Goal: Task Accomplishment & Management: Manage account settings

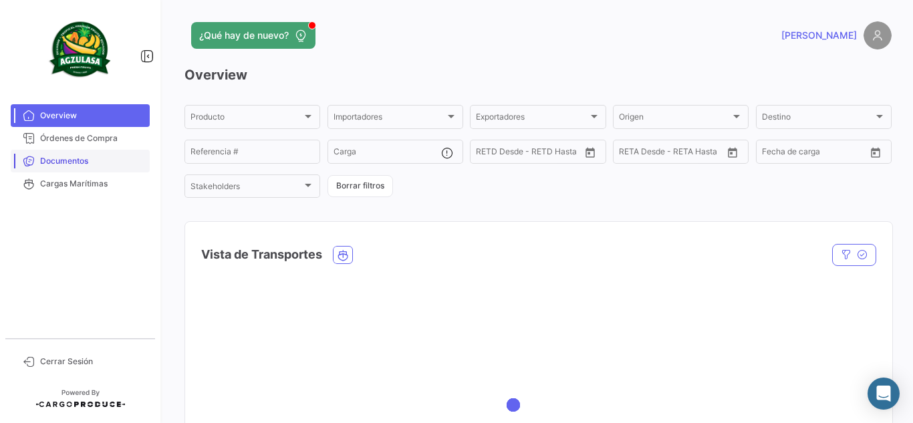
click at [67, 152] on link "Documentos" at bounding box center [80, 161] width 139 height 23
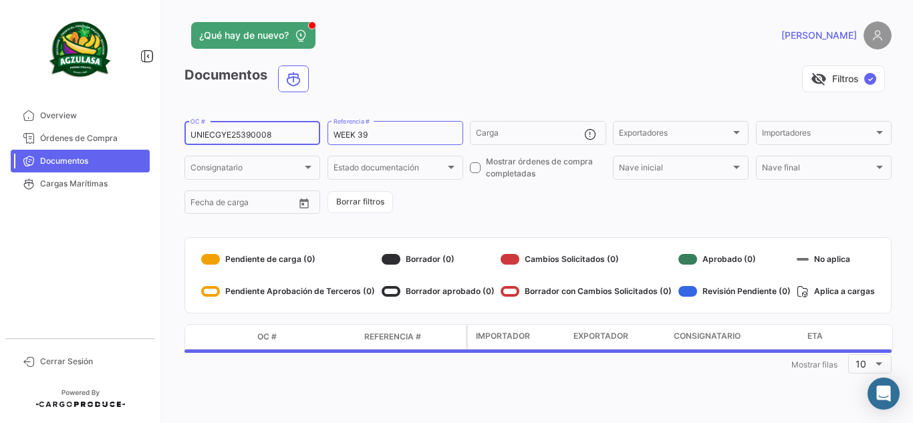
click at [269, 137] on input "UNIECGYE25390008" at bounding box center [252, 134] width 124 height 9
click at [256, 127] on div "UNIECGYE25390008 OC #" at bounding box center [252, 132] width 124 height 26
click at [256, 135] on input "UNIECGYE25390008" at bounding box center [252, 134] width 124 height 9
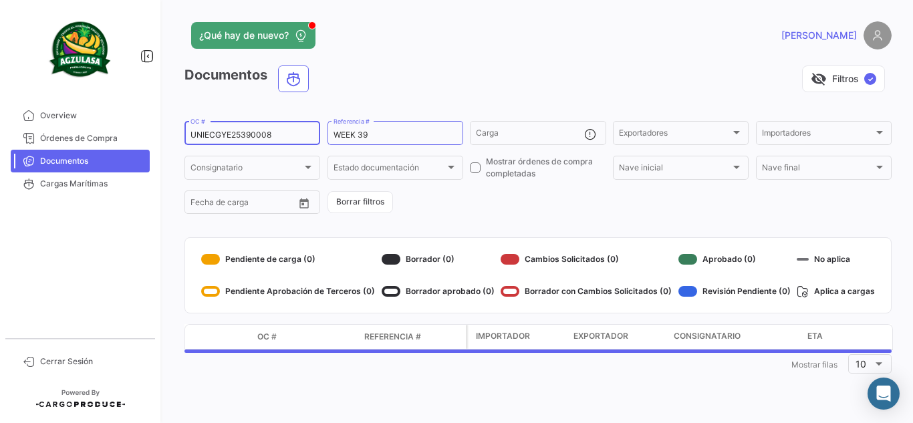
click at [256, 135] on input "UNIECGYE25390008" at bounding box center [252, 134] width 124 height 9
paste input "40073"
type input "UNIECGYE25340073"
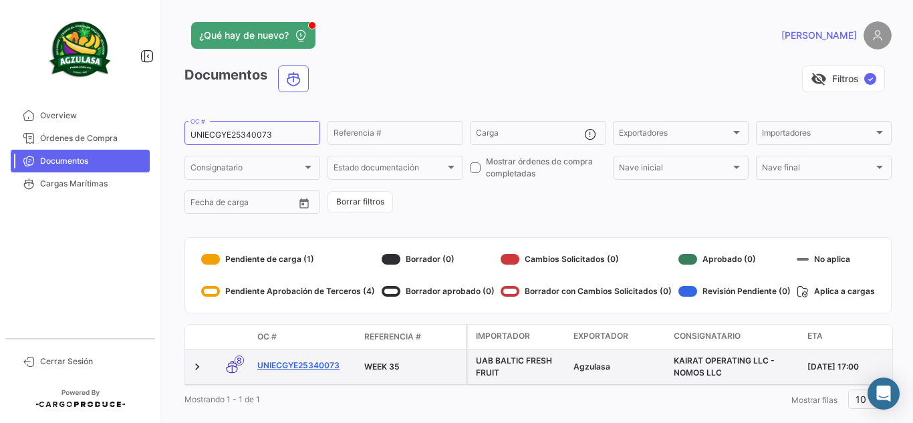
click at [310, 365] on link "UNIECGYE25340073" at bounding box center [305, 366] width 96 height 12
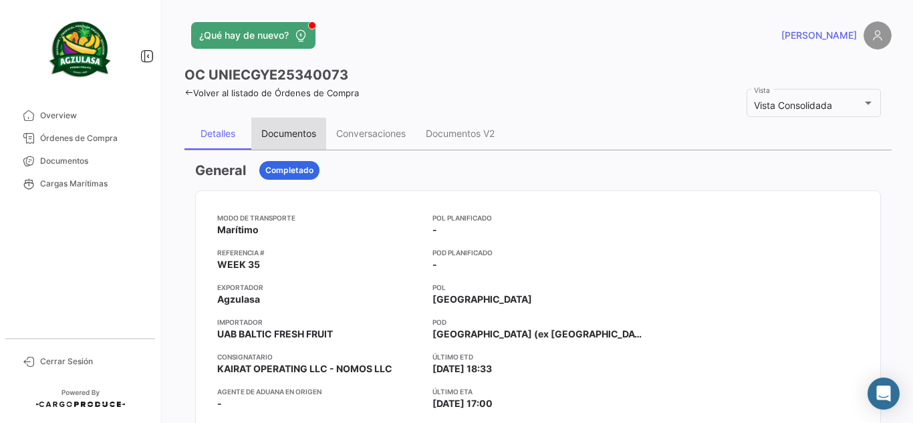
click at [295, 128] on div "Documentos" at bounding box center [288, 133] width 55 height 11
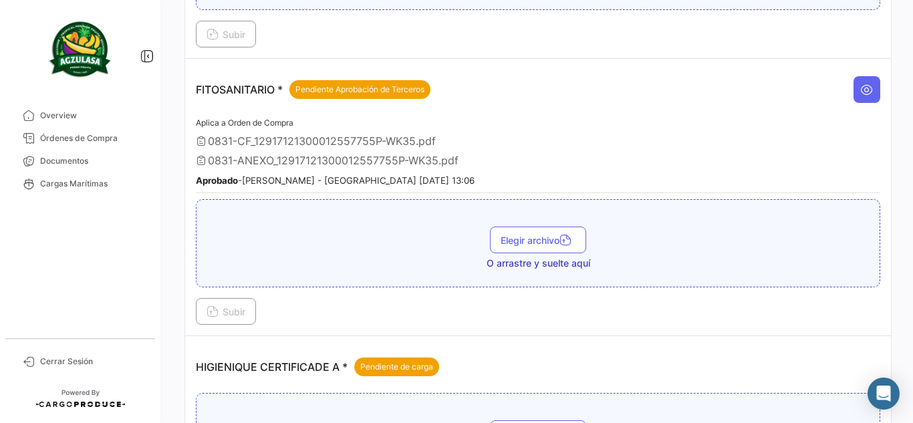
scroll to position [668, 0]
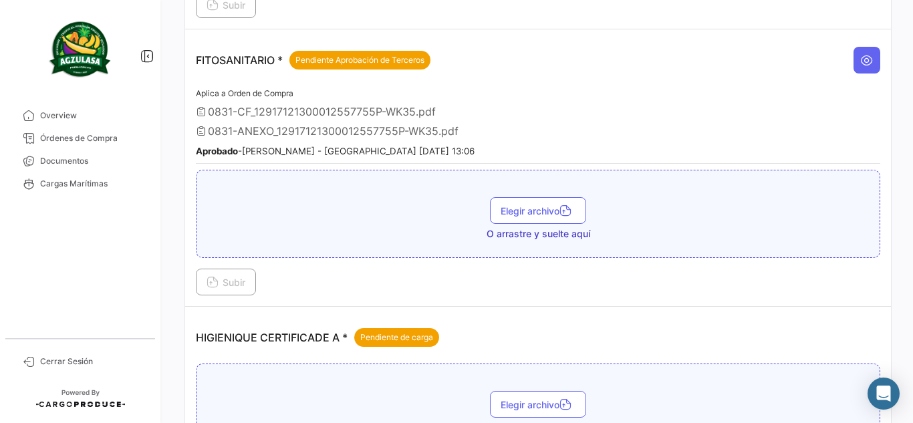
drag, startPoint x: 525, startPoint y: 95, endPoint x: 519, endPoint y: 104, distance: 10.6
click at [526, 96] on div "Aplica a Orden de Compra 0831-CF_12917121300012557755P-WK35.pdf 0831-ANEXO_1291…" at bounding box center [538, 125] width 684 height 78
click at [578, 98] on div "Aplica a Orden de Compra 0831-CF_12917121300012557755P-WK35.pdf 0831-ANEXO_1291…" at bounding box center [538, 125] width 684 height 78
click at [857, 66] on button at bounding box center [866, 60] width 27 height 27
click at [839, 70] on div "FITOSANITARIO * Pendiente Aprobación de Terceros" at bounding box center [538, 60] width 684 height 40
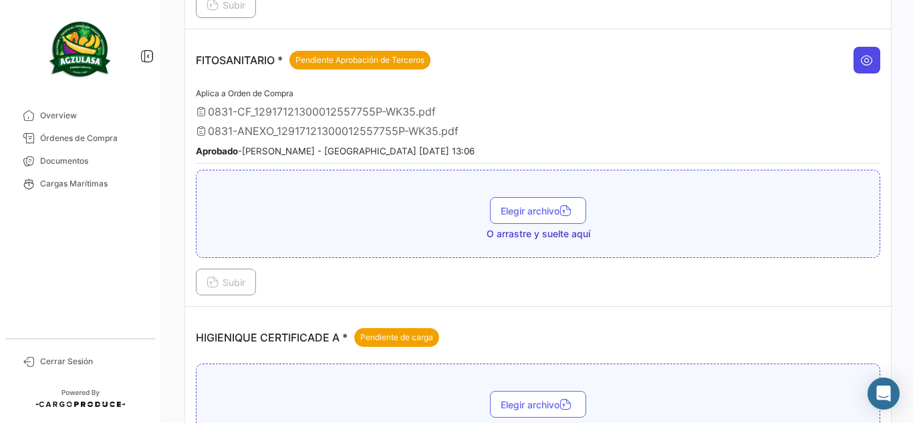
click at [853, 61] on button at bounding box center [866, 60] width 27 height 27
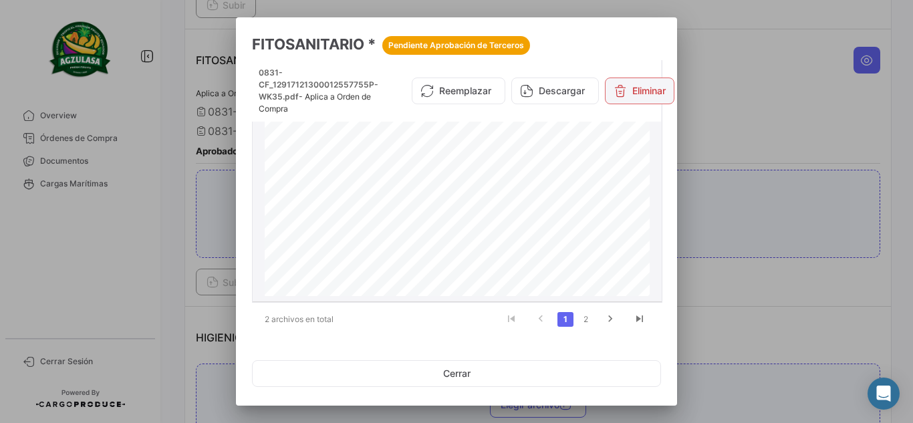
click at [619, 88] on icon at bounding box center [619, 90] width 13 height 13
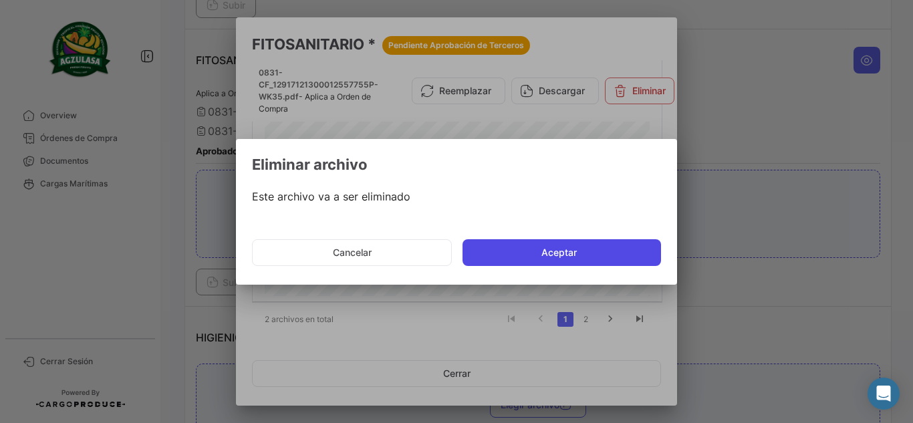
click at [521, 250] on button "Aceptar" at bounding box center [561, 252] width 198 height 27
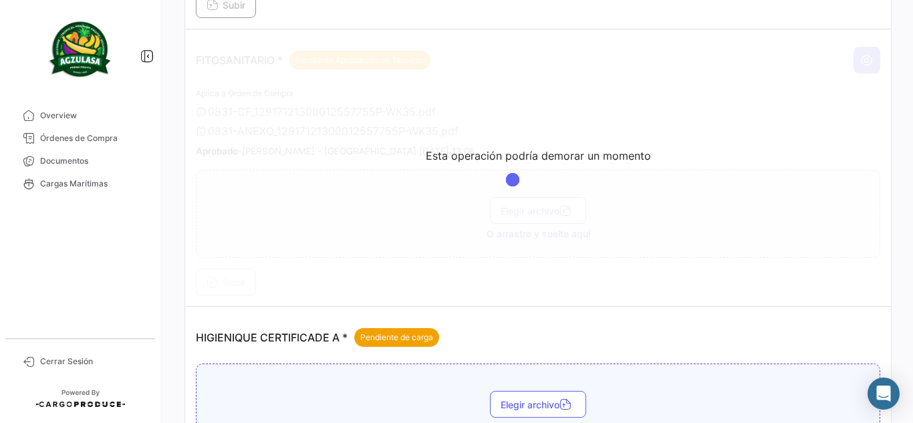
click at [653, 91] on app-loading-simple-component "Esta operación podría demorar un momento" at bounding box center [538, 167] width 706 height 277
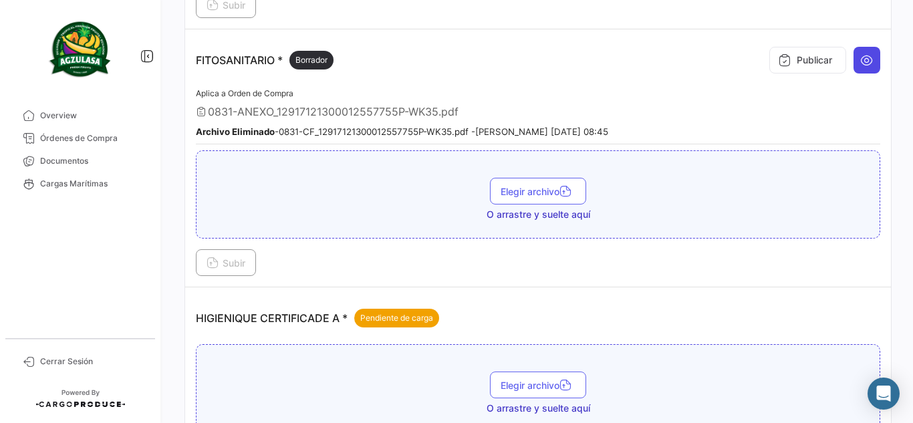
click at [862, 64] on icon at bounding box center [866, 59] width 13 height 13
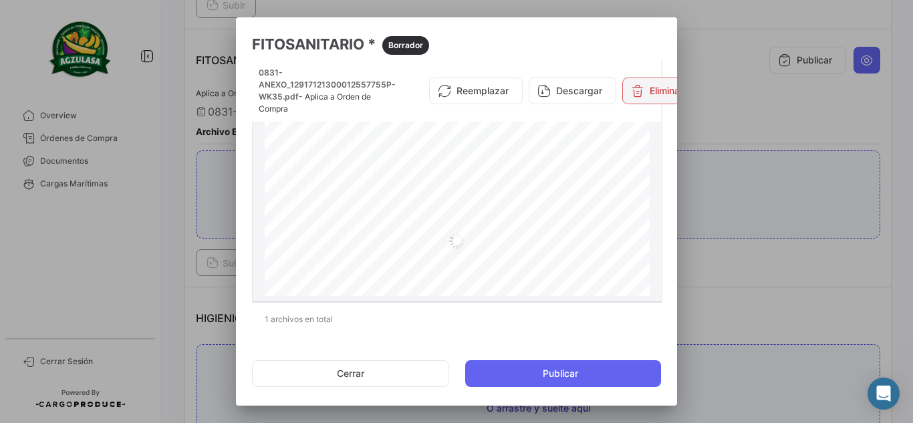
click at [646, 96] on button "Eliminar" at bounding box center [656, 91] width 69 height 27
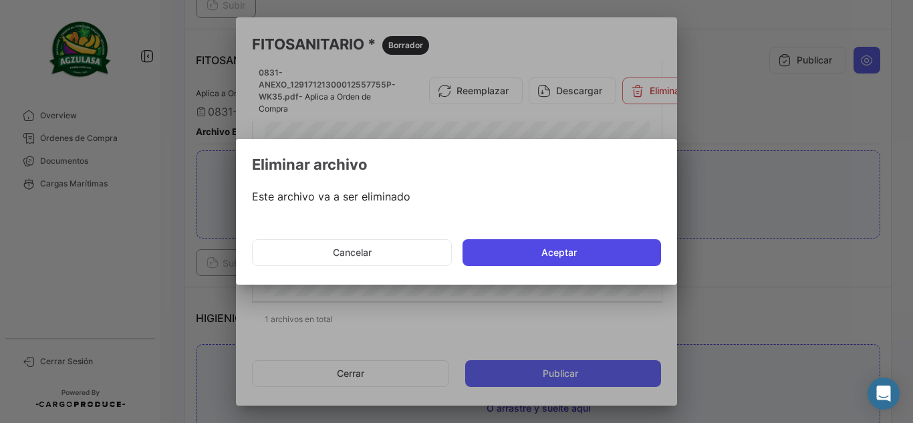
click at [575, 250] on button "Aceptar" at bounding box center [561, 252] width 198 height 27
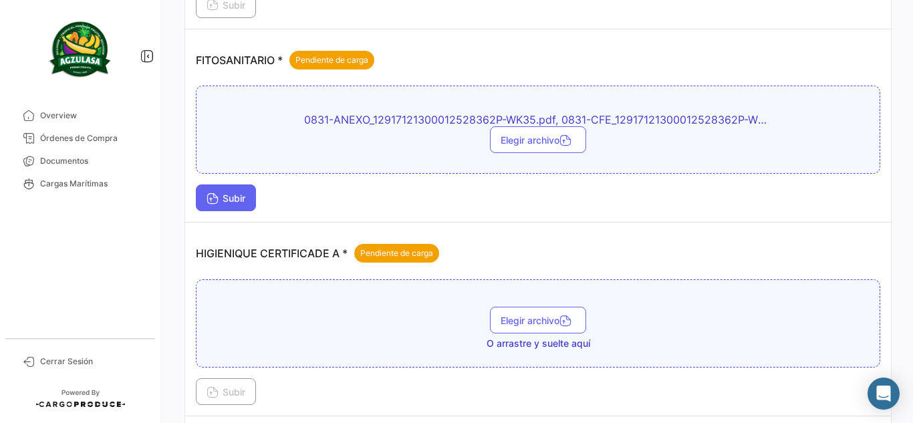
click at [239, 192] on button "Subir" at bounding box center [226, 197] width 60 height 27
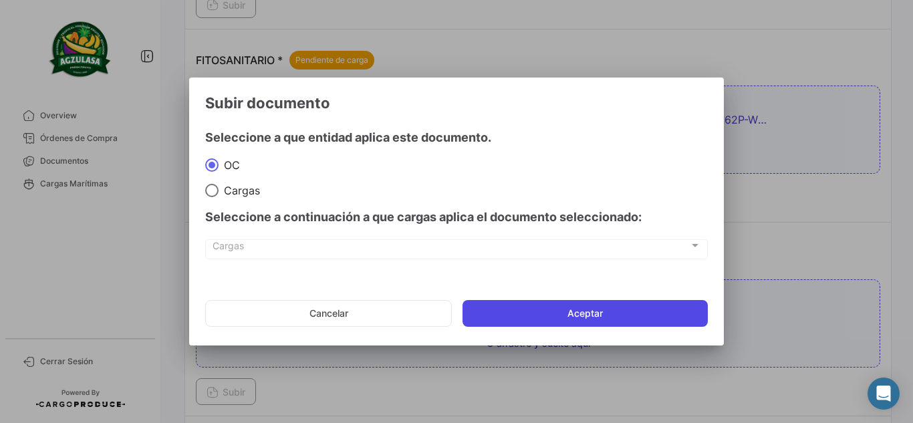
click at [591, 318] on button "Aceptar" at bounding box center [584, 313] width 245 height 27
